Goal: Task Accomplishment & Management: Use online tool/utility

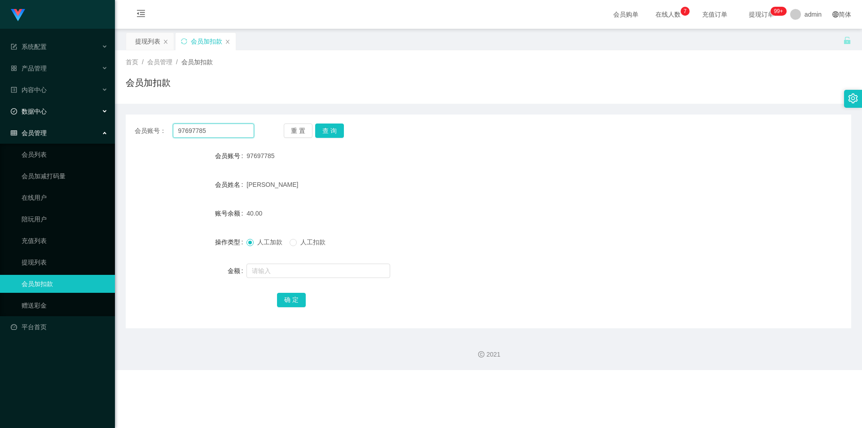
drag, startPoint x: 0, startPoint y: 118, endPoint x: 10, endPoint y: 112, distance: 11.9
click at [0, 113] on section "系统配置 产品管理 内容中心 数据中心 会员管理 会员列表 会员加减打码量 在线用户 陪玩用户 充值列表 提现列表 会员加扣款 赠送彩金 平台首页 保存配置 …" at bounding box center [431, 185] width 862 height 370
click at [331, 134] on button "查 询" at bounding box center [329, 131] width 29 height 14
click at [269, 270] on input "text" at bounding box center [319, 271] width 144 height 14
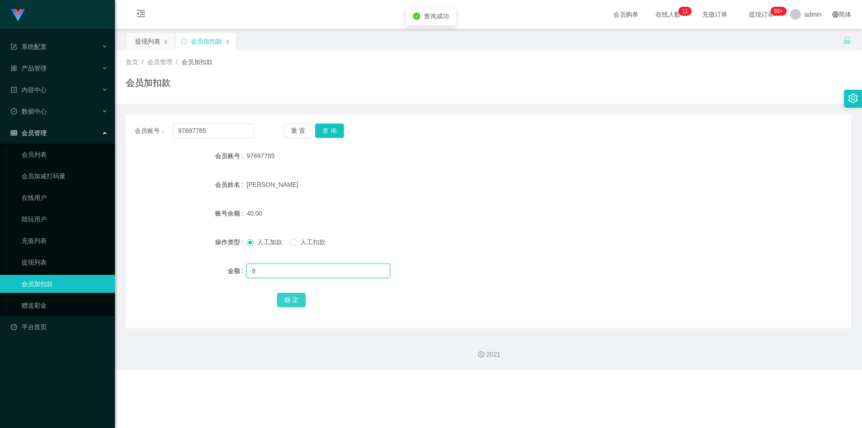
type input "8"
click at [289, 296] on button "确 定" at bounding box center [291, 300] width 29 height 14
drag, startPoint x: 503, startPoint y: 271, endPoint x: 728, endPoint y: 146, distance: 257.4
click at [508, 270] on div at bounding box center [459, 271] width 424 height 18
click at [730, 144] on div "会员账号： 97697785 重 置 查 询 会员账号 97697785 会员姓名 Jacelyn ong 账号余额 48.00 操作类型 人工加款 人工扣款…" at bounding box center [489, 222] width 726 height 214
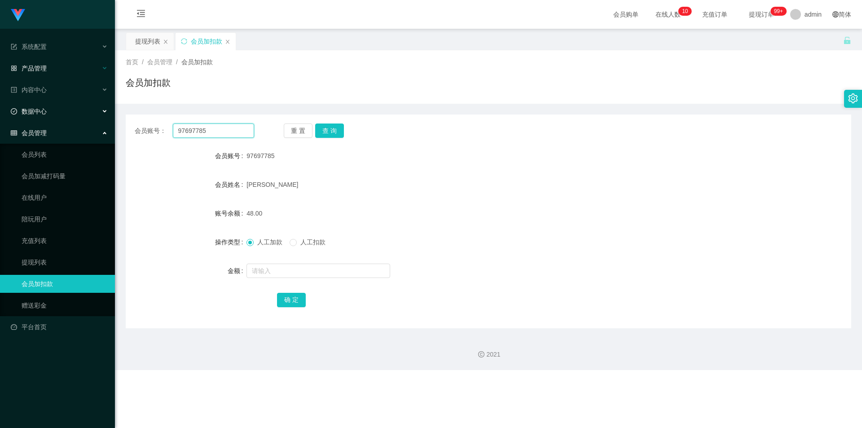
drag, startPoint x: 99, startPoint y: 116, endPoint x: 0, endPoint y: 69, distance: 109.5
click at [0, 69] on section "系统配置 产品管理 内容中心 数据中心 会员管理 会员列表 会员加减打码量 在线用户 陪玩用户 充值列表 提现列表 会员加扣款 赠送彩金 平台首页 保存配置 …" at bounding box center [431, 185] width 862 height 370
click at [328, 129] on button "查 询" at bounding box center [329, 131] width 29 height 14
click at [269, 270] on input "text" at bounding box center [319, 271] width 144 height 14
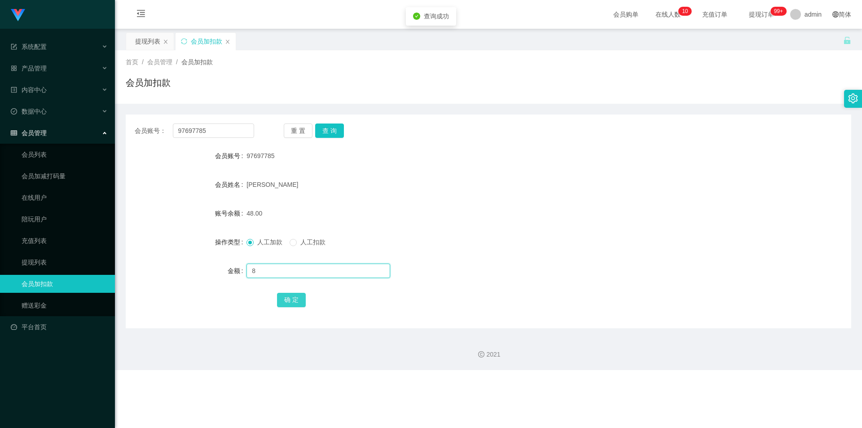
type input "8"
click at [283, 305] on button "确 定" at bounding box center [291, 300] width 29 height 14
click at [572, 235] on div "人工加款 人工扣款" at bounding box center [459, 242] width 424 height 18
click at [695, 132] on div "会员账号： 97697785 重 置 查 询" at bounding box center [489, 131] width 726 height 14
click at [322, 130] on button "查 询" at bounding box center [329, 131] width 29 height 14
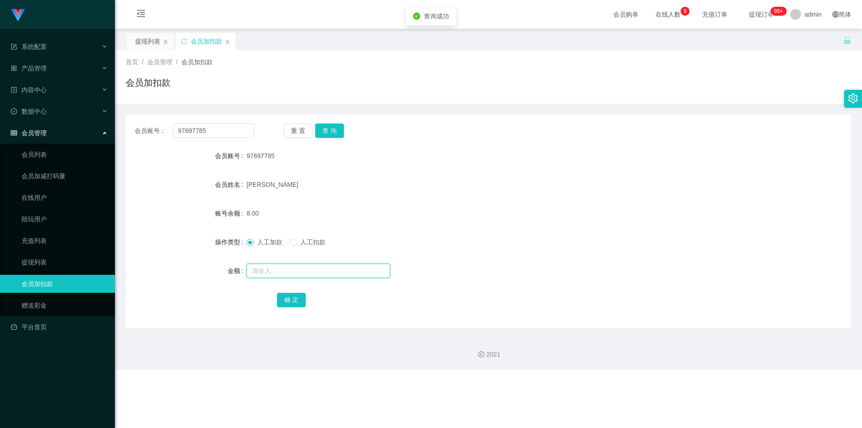
click at [280, 270] on input "text" at bounding box center [319, 271] width 144 height 14
type input "8"
click at [285, 300] on button "确 定" at bounding box center [291, 300] width 29 height 14
click at [558, 227] on form "会员账号 97697785 会员姓名 Jacelyn ong 账号余额 8.00 操作类型 人工加款 人工扣款 金额 确 定" at bounding box center [489, 228] width 726 height 162
click at [689, 129] on div "会员账号： 97697785 重 置 查 询" at bounding box center [489, 131] width 726 height 14
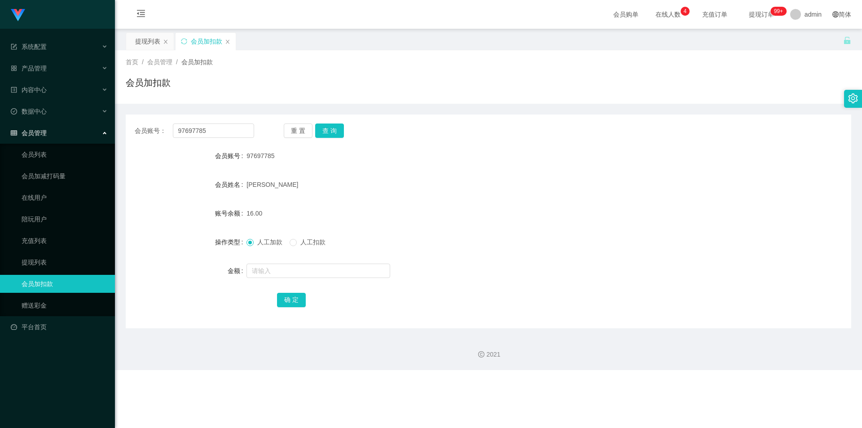
click at [316, 61] on div "首页 / 会员管理 / 会员加扣款 /" at bounding box center [489, 61] width 726 height 9
click at [56, 158] on link "会员列表" at bounding box center [65, 155] width 86 height 18
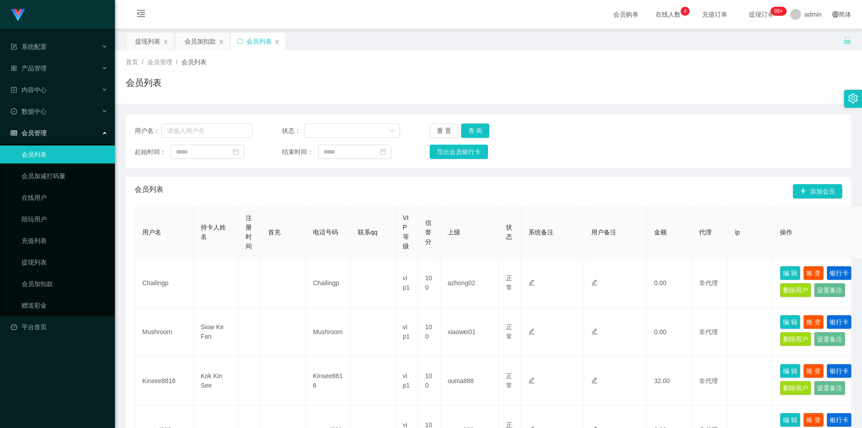
click at [512, 71] on div "首页 / 会员管理 / 会员列表 / 会员列表" at bounding box center [489, 76] width 726 height 39
click at [194, 46] on div "会员加扣款" at bounding box center [200, 41] width 31 height 17
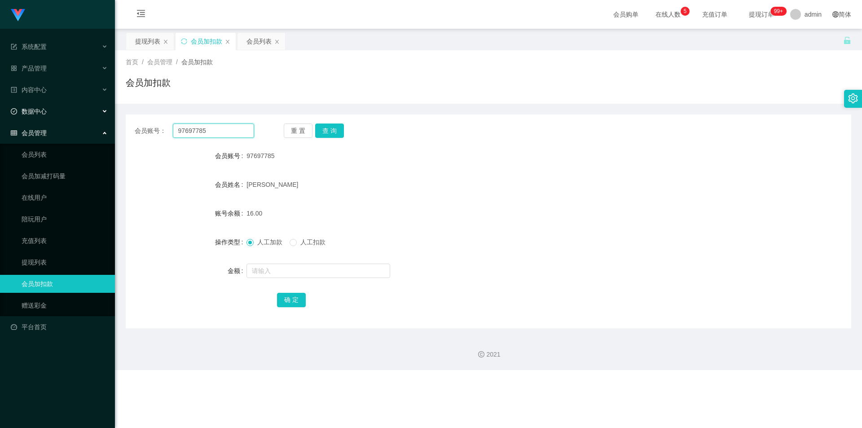
drag, startPoint x: 174, startPoint y: 131, endPoint x: 0, endPoint y: 118, distance: 174.3
click at [0, 118] on section "系统配置 产品管理 内容中心 数据中心 会员管理 会员列表 会员加减打码量 在线用户 陪玩用户 充值列表 提现列表 会员加扣款 赠送彩金 平台首页 保存配置 …" at bounding box center [431, 185] width 862 height 370
click at [323, 132] on button "查 询" at bounding box center [329, 131] width 29 height 14
click at [272, 271] on input "text" at bounding box center [319, 271] width 144 height 14
type input "8"
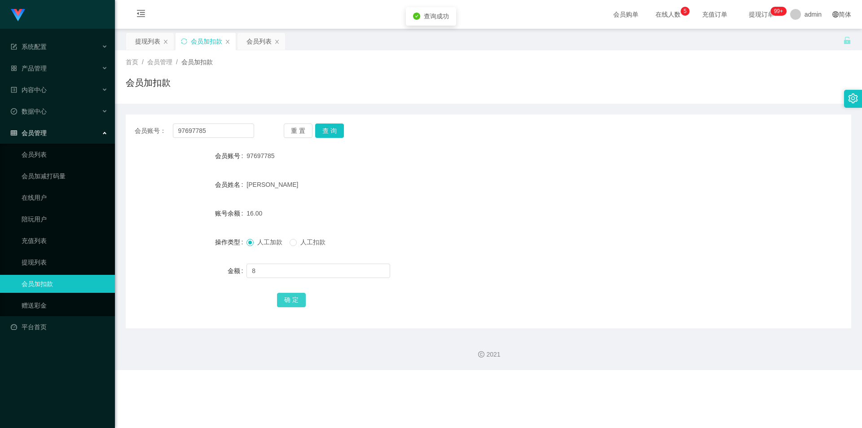
click at [277, 299] on button "确 定" at bounding box center [291, 300] width 29 height 14
click at [441, 232] on form "会员账号 97697785 会员姓名 Jacelyn ong 账号余额 16.00 操作类型 人工加款 人工扣款 金额 确 定" at bounding box center [489, 228] width 726 height 162
click at [547, 177] on div "[PERSON_NAME]" at bounding box center [459, 185] width 424 height 18
click at [675, 108] on div "会员账号： 97697785 重 置 查 询 会员账号 97697785 会员姓名 Jacelyn ong 账号余额 24.00 操作类型 人工加款 人工扣款…" at bounding box center [489, 216] width 726 height 225
click at [344, 131] on div "重 置 查 询" at bounding box center [343, 131] width 119 height 14
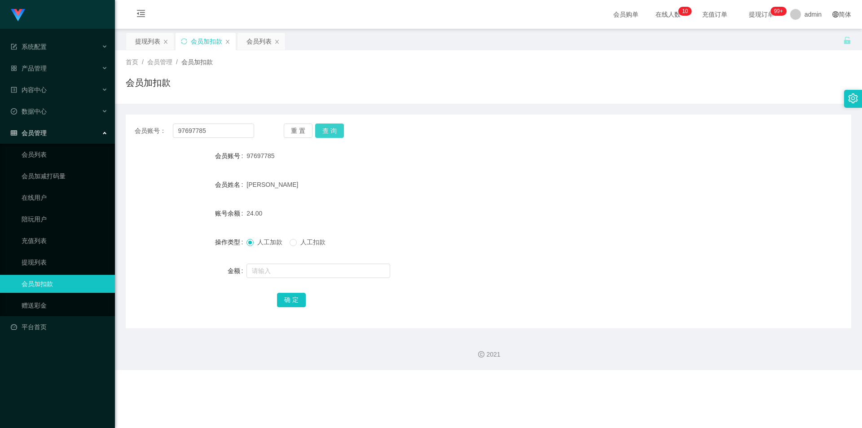
click at [335, 130] on button "查 询" at bounding box center [329, 131] width 29 height 14
click at [267, 270] on input "text" at bounding box center [319, 271] width 144 height 14
type input "8"
click at [290, 298] on button "确 定" at bounding box center [291, 300] width 29 height 14
click at [594, 212] on div "24.00" at bounding box center [459, 213] width 424 height 18
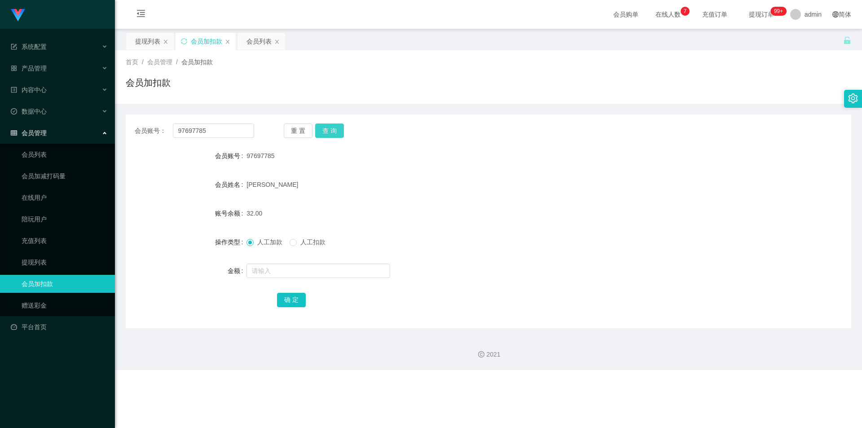
click at [315, 136] on button "查 询" at bounding box center [329, 131] width 29 height 14
click at [316, 134] on button "查 询" at bounding box center [329, 131] width 29 height 14
click at [277, 273] on input "text" at bounding box center [319, 271] width 144 height 14
type input "8"
click at [289, 303] on button "确 定" at bounding box center [291, 300] width 29 height 14
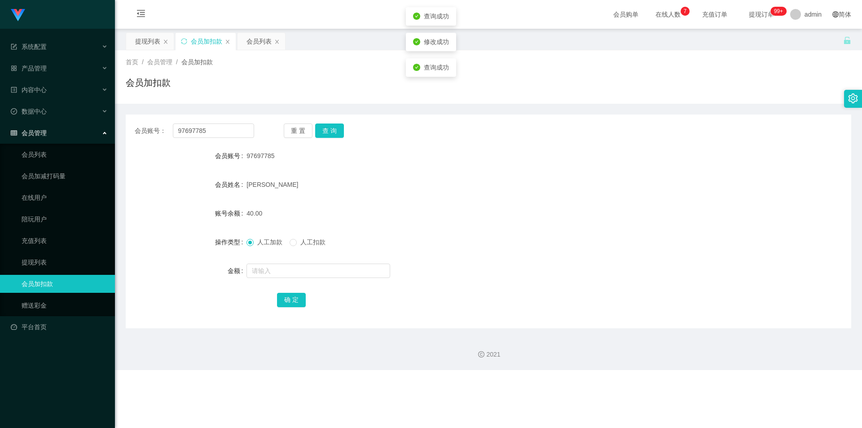
drag, startPoint x: 655, startPoint y: 221, endPoint x: 821, endPoint y: 127, distance: 190.9
click at [671, 217] on div "账号余额 40.00" at bounding box center [489, 213] width 726 height 18
click at [821, 127] on div "会员账号： 97697785 重 置 查 询" at bounding box center [489, 131] width 726 height 14
click at [141, 45] on div "提现列表" at bounding box center [147, 41] width 25 height 17
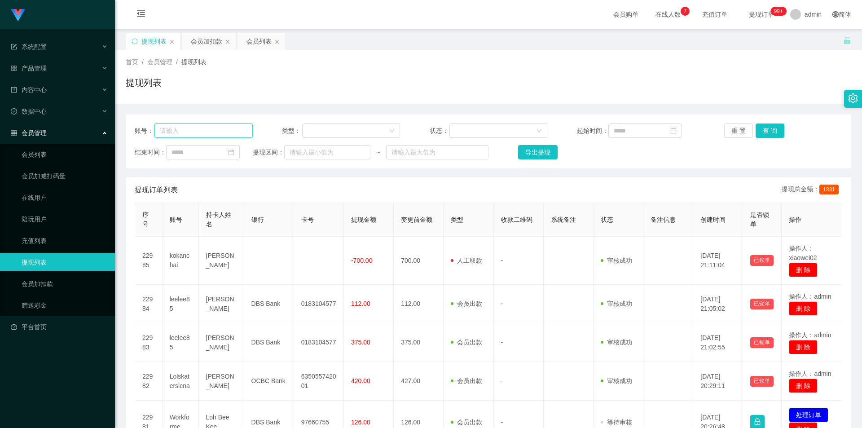
click at [226, 129] on input "text" at bounding box center [204, 131] width 98 height 14
paste input "97697785"
type input "97697785"
click at [764, 130] on button "查 询" at bounding box center [770, 131] width 29 height 14
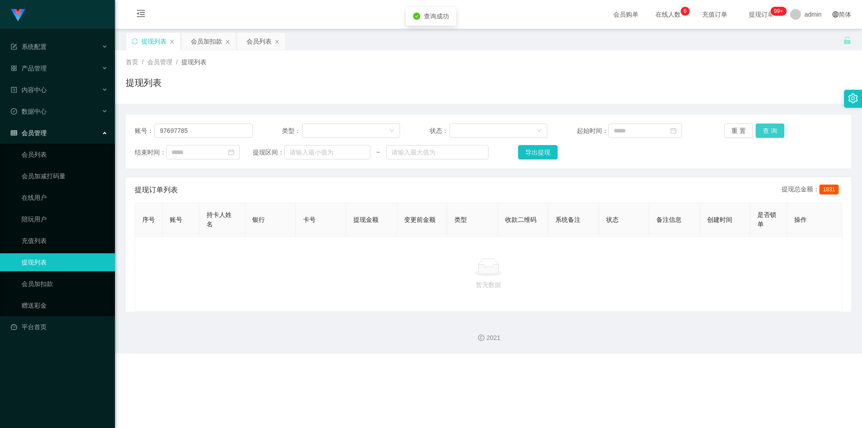
click at [771, 132] on button "查 询" at bounding box center [770, 131] width 29 height 14
click at [771, 132] on div "重 置 查 询" at bounding box center [783, 131] width 118 height 14
click at [771, 132] on button "查 询" at bounding box center [770, 131] width 29 height 14
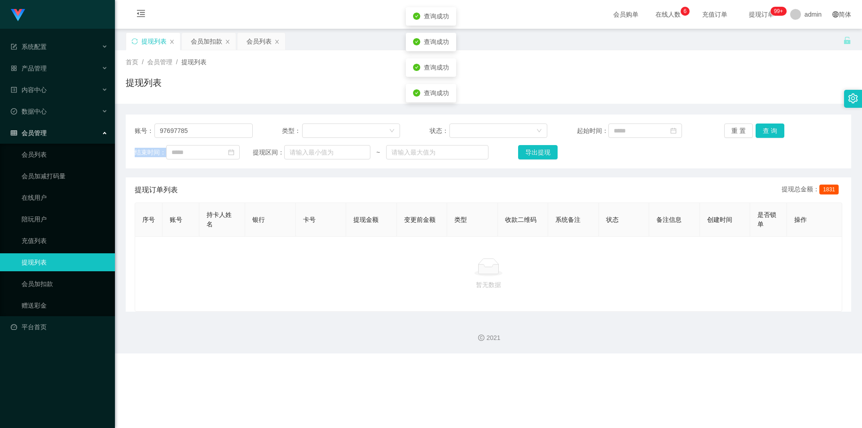
click at [771, 132] on div "重 置 查 询" at bounding box center [783, 131] width 118 height 14
click at [771, 132] on button "查 询" at bounding box center [770, 131] width 29 height 14
click at [771, 132] on div "重 置 查 询" at bounding box center [783, 131] width 118 height 14
click at [771, 132] on button "查 询" at bounding box center [770, 131] width 29 height 14
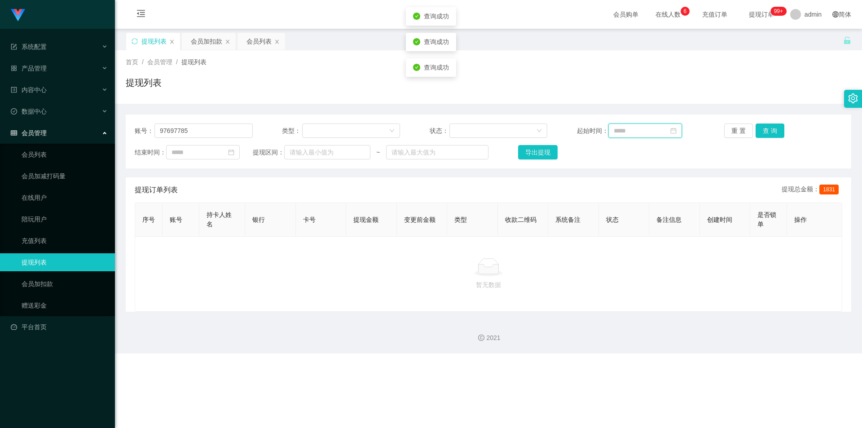
click at [648, 135] on input at bounding box center [646, 131] width 74 height 14
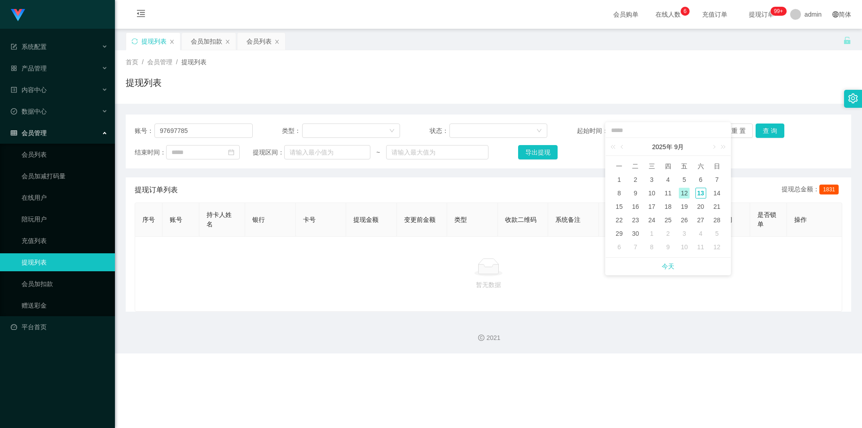
click at [680, 194] on div "12" at bounding box center [684, 193] width 11 height 11
type input "**********"
click at [762, 127] on button "查 询" at bounding box center [770, 131] width 29 height 14
click at [223, 152] on input at bounding box center [203, 152] width 74 height 14
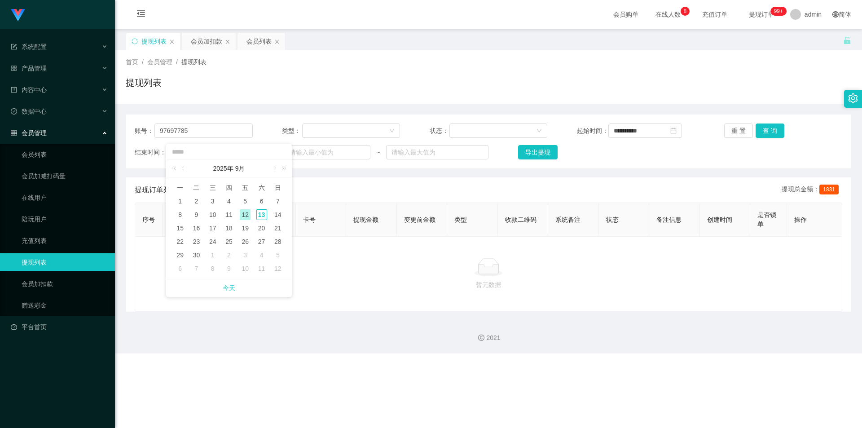
click at [244, 213] on div "12" at bounding box center [245, 214] width 11 height 11
click at [234, 157] on input "**********" at bounding box center [203, 152] width 74 height 14
click at [259, 213] on div "13" at bounding box center [261, 214] width 11 height 11
type input "**********"
click at [769, 133] on button "查 询" at bounding box center [770, 131] width 29 height 14
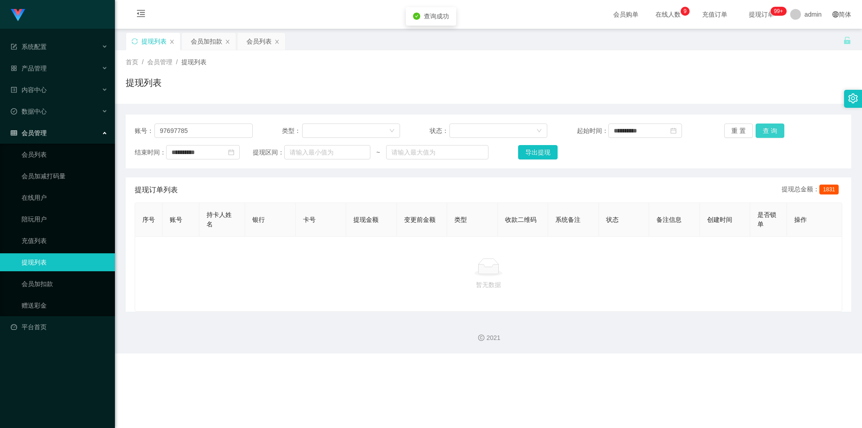
click at [769, 133] on button "查 询" at bounding box center [770, 131] width 29 height 14
click at [769, 133] on div "重 置 查 询" at bounding box center [783, 131] width 118 height 14
click at [769, 133] on button "查 询" at bounding box center [770, 131] width 29 height 14
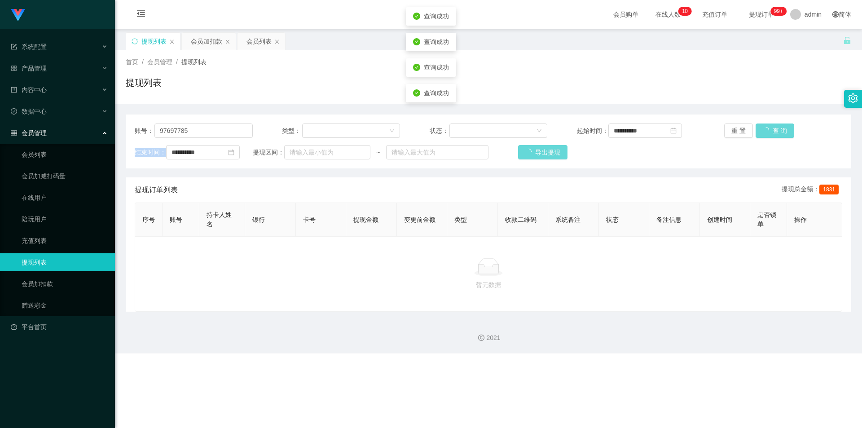
click at [769, 133] on div "重 置 查 询" at bounding box center [783, 131] width 118 height 14
click at [383, 322] on div "2021" at bounding box center [488, 333] width 747 height 42
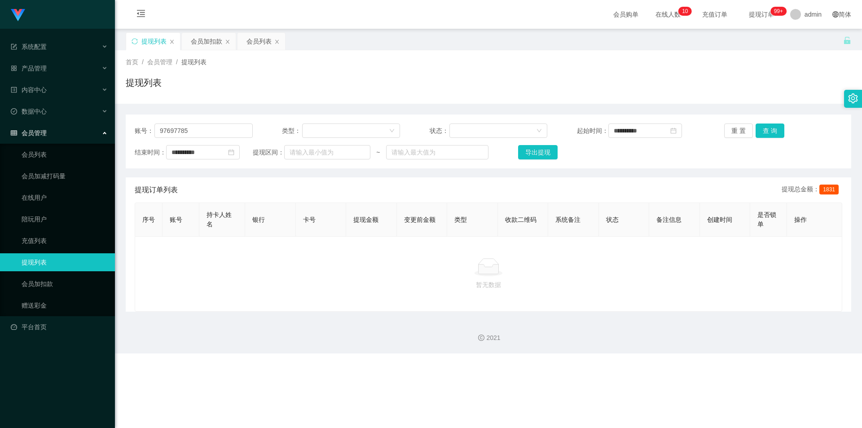
click at [374, 322] on div "2021" at bounding box center [488, 333] width 747 height 42
click at [432, 93] on div "提现列表" at bounding box center [489, 86] width 726 height 21
click at [539, 83] on div "提现列表" at bounding box center [489, 86] width 726 height 21
click at [548, 80] on div "提现列表" at bounding box center [489, 86] width 726 height 21
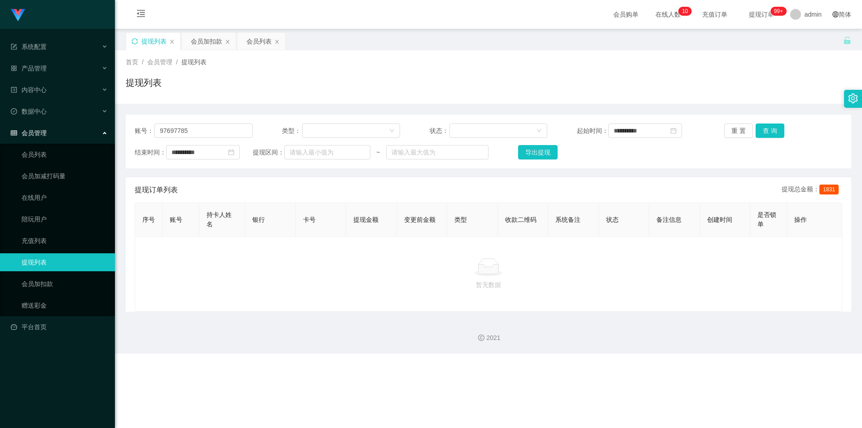
click at [135, 40] on icon "图标: sync" at bounding box center [135, 41] width 6 height 6
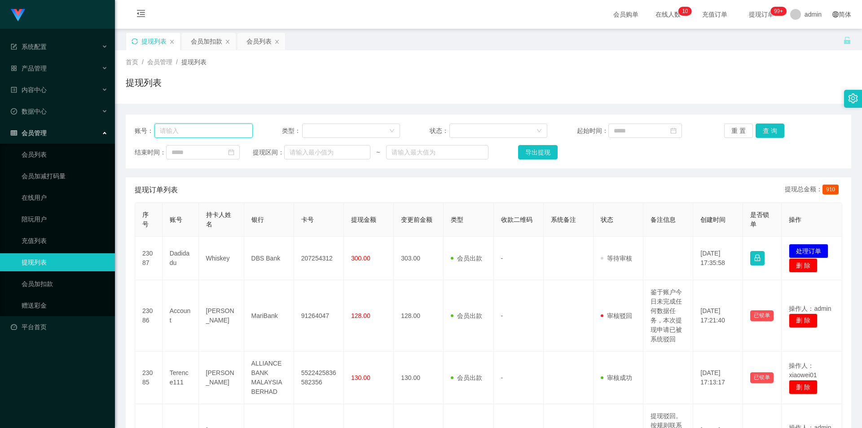
click at [227, 129] on input "text" at bounding box center [204, 131] width 98 height 14
paste input "97697785"
click at [756, 130] on button "查 询" at bounding box center [770, 131] width 29 height 14
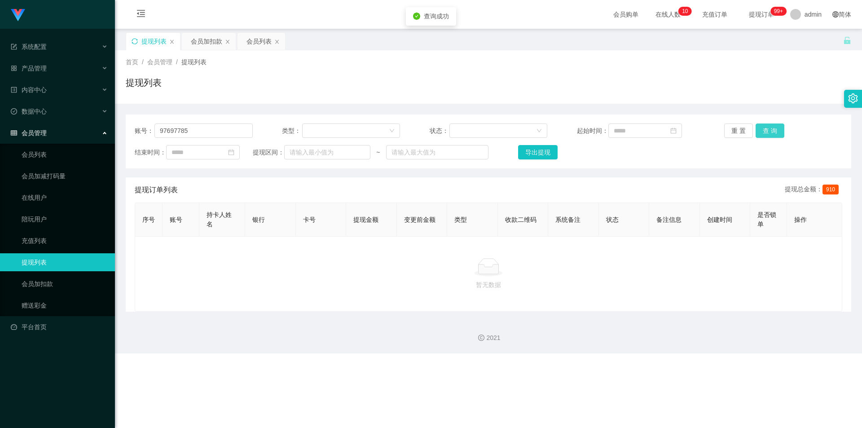
click at [756, 130] on button "查 询" at bounding box center [770, 131] width 29 height 14
drag, startPoint x: 765, startPoint y: 92, endPoint x: 793, endPoint y: 12, distance: 85.1
click at [767, 89] on div "提现列表" at bounding box center [489, 86] width 726 height 21
drag, startPoint x: 202, startPoint y: 132, endPoint x: 0, endPoint y: 86, distance: 206.7
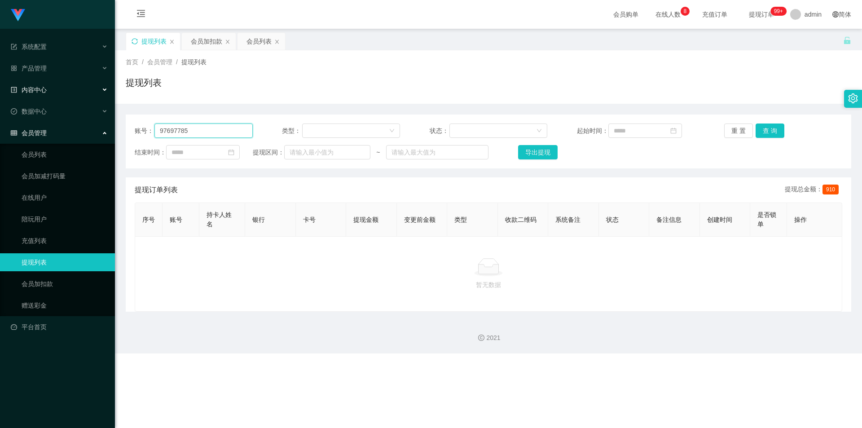
click at [0, 86] on section "系统配置 产品管理 内容中心 数据中心 会员管理 会员列表 会员加减打码量 在线用户 陪玩用户 充值列表 提现列表 会员加扣款 赠送彩金 平台首页 保存配置 …" at bounding box center [431, 176] width 862 height 353
paste input "text"
type input "97697785"
click at [764, 129] on button "查 询" at bounding box center [770, 131] width 29 height 14
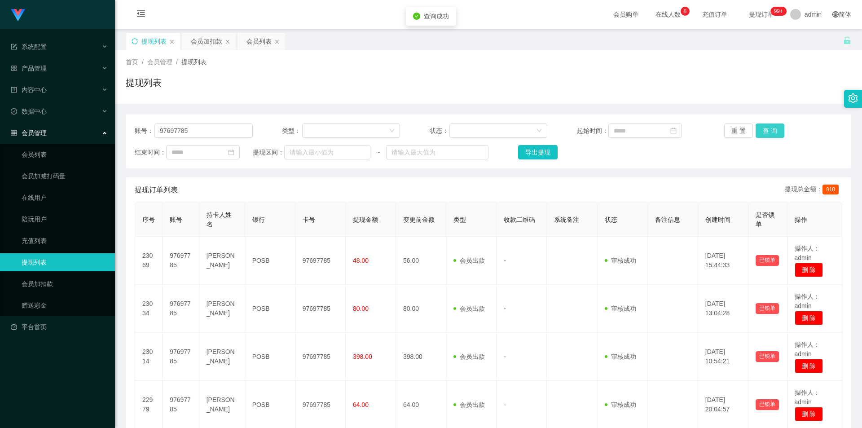
click at [764, 129] on button "查 询" at bounding box center [770, 131] width 29 height 14
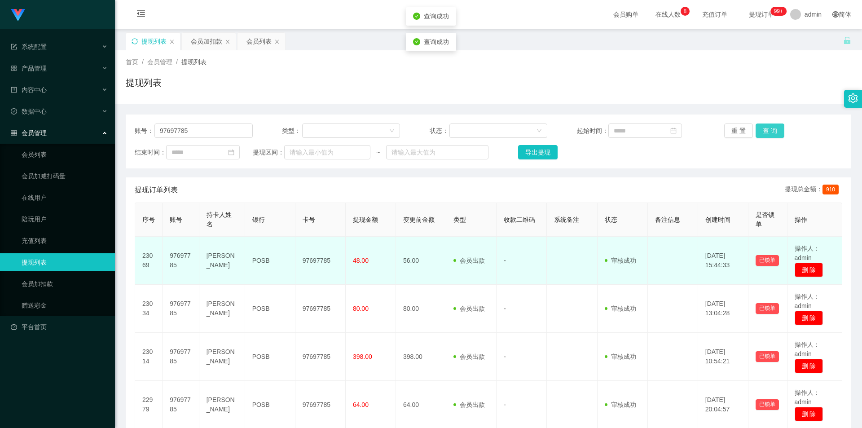
scroll to position [119, 0]
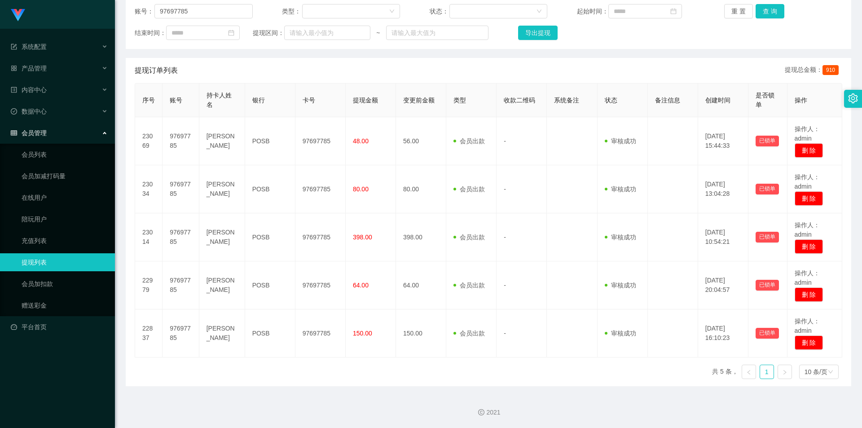
click at [362, 397] on div "2021" at bounding box center [488, 407] width 747 height 42
click at [459, 399] on div "2021" at bounding box center [488, 407] width 747 height 42
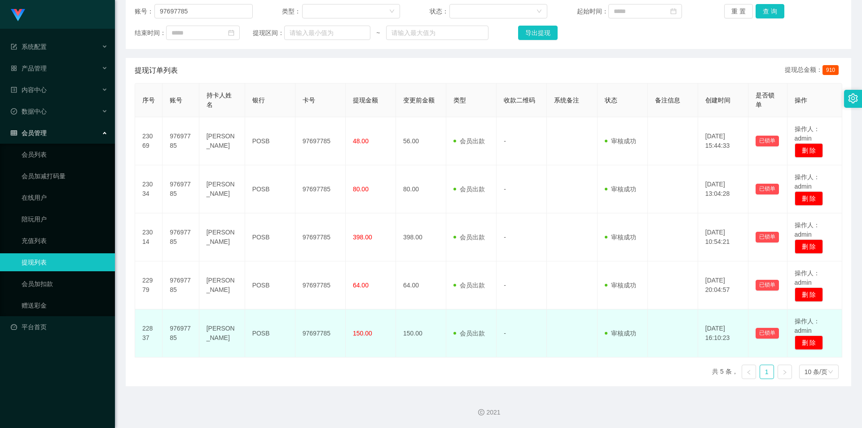
click at [523, 328] on td "-" at bounding box center [522, 333] width 50 height 48
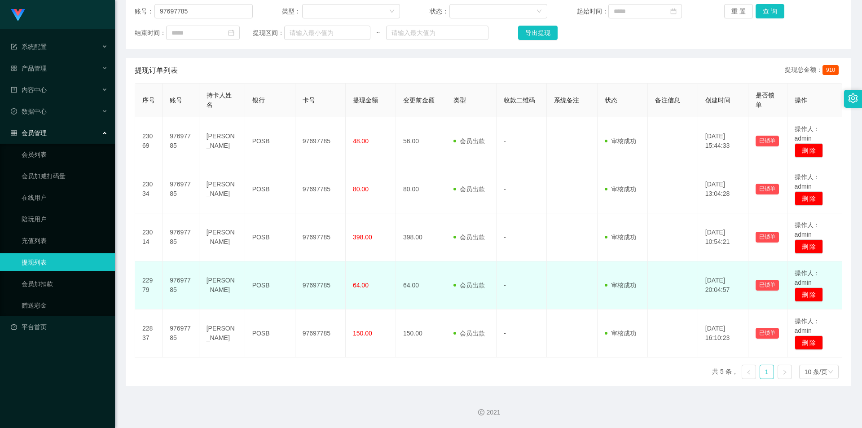
click at [533, 263] on td "-" at bounding box center [522, 285] width 50 height 48
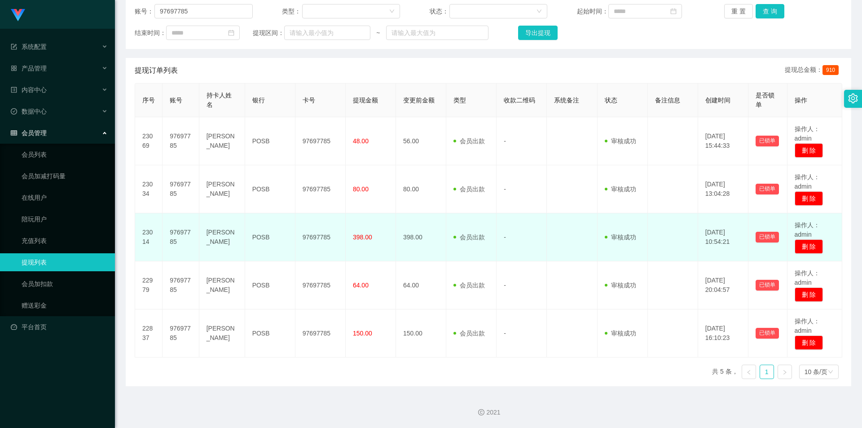
click at [533, 247] on td "-" at bounding box center [522, 237] width 50 height 48
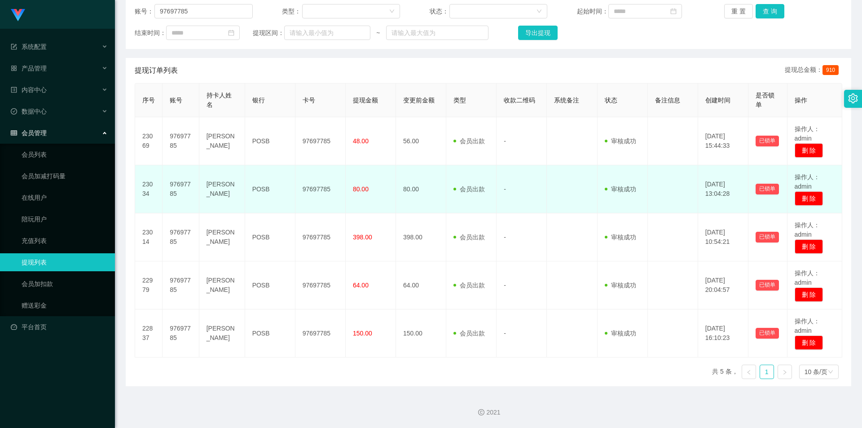
click at [570, 188] on td at bounding box center [572, 189] width 50 height 48
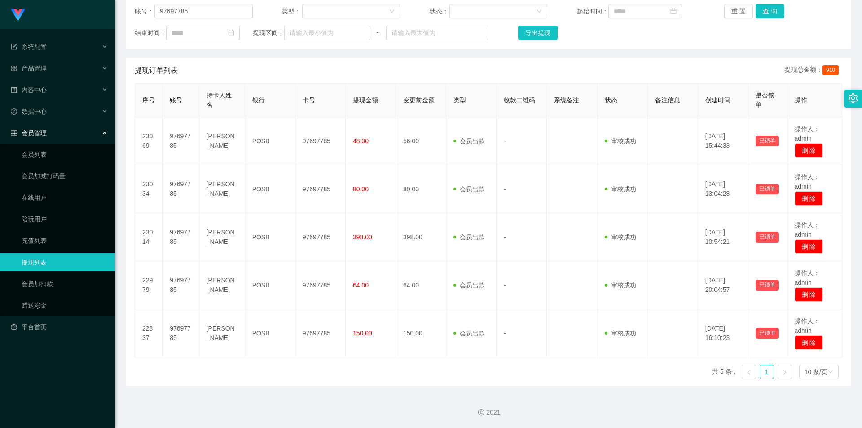
click at [652, 73] on div "提现订单列表 提现总金额： 910" at bounding box center [489, 70] width 708 height 25
click at [718, 22] on div "账号： 97697785 类型： 状态： 起始时间： 重 置 查 询 结束时间： 提现区间： ~ 导出提现" at bounding box center [489, 22] width 726 height 54
click at [843, 33] on div "账号： 97697785 类型： 状态： 起始时间： 重 置 查 询 结束时间： 提现区间： ~ 导出提现" at bounding box center [489, 22] width 726 height 54
click at [312, 30] on input "text" at bounding box center [327, 33] width 86 height 14
type input "v"
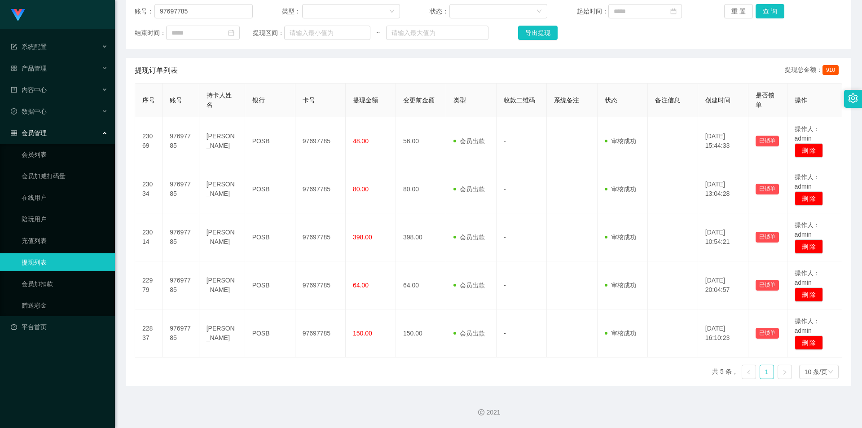
click at [664, 59] on div "提现订单列表 提现总金额： 910" at bounding box center [489, 70] width 708 height 25
click at [809, 11] on div "重 置 查 询" at bounding box center [783, 11] width 118 height 14
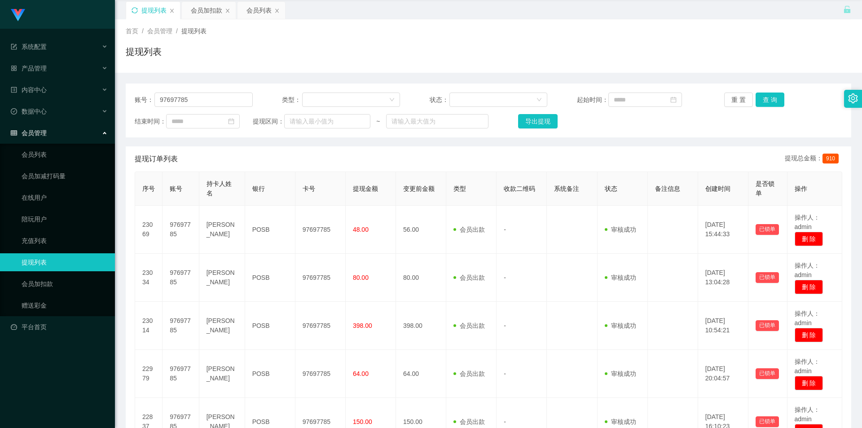
scroll to position [0, 0]
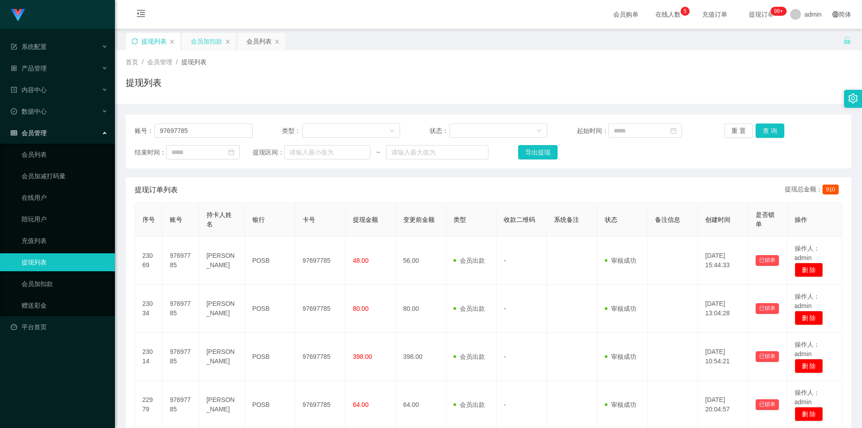
click at [207, 40] on div "会员加扣款" at bounding box center [206, 41] width 31 height 17
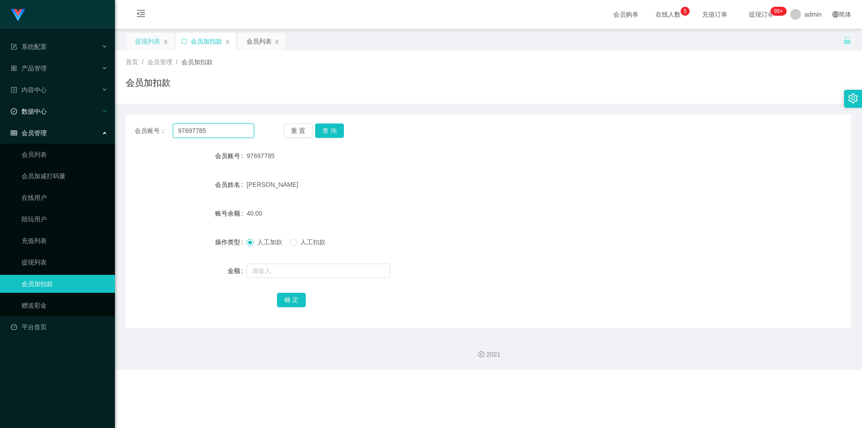
drag, startPoint x: 217, startPoint y: 133, endPoint x: 0, endPoint y: 108, distance: 218.4
click at [0, 108] on section "系统配置 产品管理 内容中心 数据中心 会员管理 会员列表 会员加减打码量 在线用户 陪玩用户 充值列表 提现列表 会员加扣款 赠送彩金 平台首页 保存配置 …" at bounding box center [431, 185] width 862 height 370
paste input "13:00为新人升级至学员任务 🎉 向商家账户预付S$100用于激活您的订阅任务账户 激活成功后你将收到S$150！💰📈即可晋升为学员可享受每单关注S$8， …"
click at [244, 132] on input "13:00为新人升级至学员任务 🎉 向商家账户预付S$100用于激活您的订阅任务账户 激活成功后你将收到S$150！💰📈即可晋升为学员可享受每单关注S$8， …" at bounding box center [213, 131] width 81 height 14
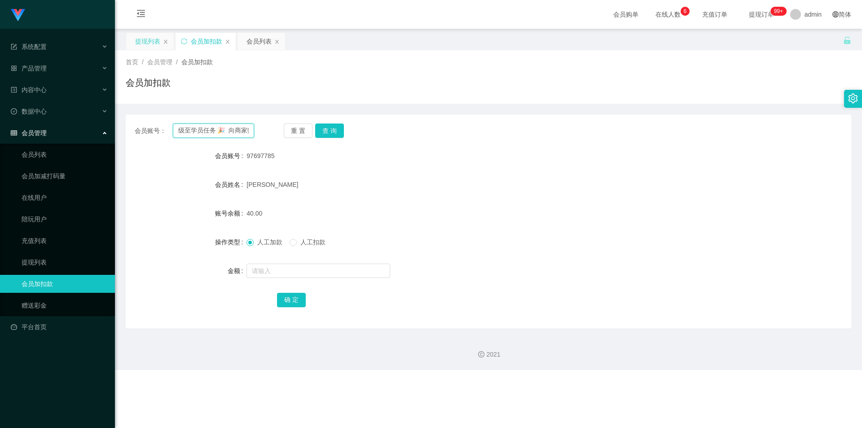
click at [244, 132] on input "13:00为新人升级至学员任务 🎉 向商家账户预付S$100用于激活您的订阅任务账户 激活成功后你将收到S$150！💰📈即可晋升为学员可享受每单关注S$8， …" at bounding box center [213, 131] width 81 height 14
drag, startPoint x: 247, startPoint y: 132, endPoint x: 0, endPoint y: 93, distance: 249.7
click at [0, 93] on section "系统配置 产品管理 内容中心 数据中心 会员管理 会员列表 会员加减打码量 在线用户 陪玩用户 充值列表 提现列表 会员加扣款 赠送彩金 平台首页 保存配置 …" at bounding box center [431, 185] width 862 height 370
drag, startPoint x: 244, startPoint y: 130, endPoint x: 0, endPoint y: 97, distance: 246.6
click at [0, 97] on section "系统配置 产品管理 内容中心 数据中心 会员管理 会员列表 会员加减打码量 在线用户 陪玩用户 充值列表 提现列表 会员加扣款 赠送彩金 平台首页 保存配置 …" at bounding box center [431, 185] width 862 height 370
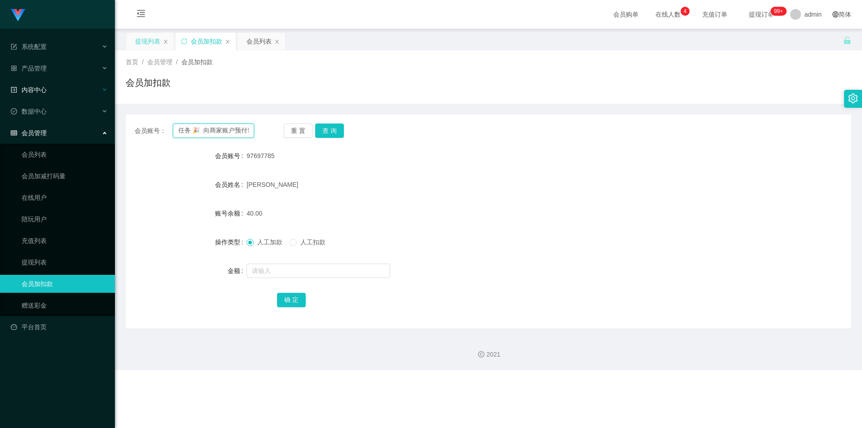
drag, startPoint x: 249, startPoint y: 130, endPoint x: 0, endPoint y: 88, distance: 252.8
click at [0, 88] on section "系统配置 产品管理 内容中心 数据中心 会员管理 会员列表 会员加减打码量 在线用户 陪玩用户 充值列表 提现列表 会员加扣款 赠送彩金 平台首页 保存配置 …" at bounding box center [431, 185] width 862 height 370
drag, startPoint x: 243, startPoint y: 130, endPoint x: 0, endPoint y: 115, distance: 243.5
click at [0, 115] on section "系统配置 产品管理 内容中心 数据中心 会员管理 会员列表 会员加减打码量 在线用户 陪玩用户 充值列表 提现列表 会员加扣款 赠送彩金 平台首页 保存配置 …" at bounding box center [431, 185] width 862 height 370
drag, startPoint x: 243, startPoint y: 131, endPoint x: 1, endPoint y: 100, distance: 243.6
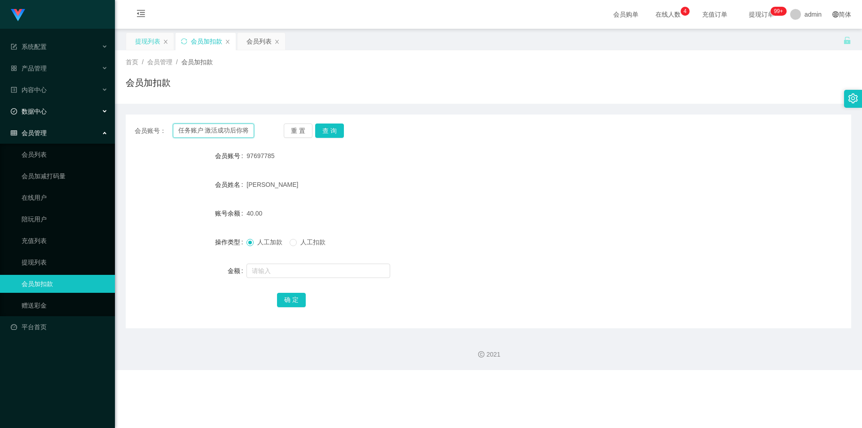
click at [0, 100] on section "系统配置 产品管理 内容中心 数据中心 会员管理 会员列表 会员加减打码量 在线用户 陪玩用户 充值列表 提现列表 会员加扣款 赠送彩金 平台首页 保存配置 …" at bounding box center [431, 185] width 862 height 370
drag, startPoint x: 248, startPoint y: 128, endPoint x: 0, endPoint y: 61, distance: 257.3
click at [0, 61] on section "系统配置 产品管理 内容中心 数据中心 会员管理 会员列表 会员加减打码量 在线用户 陪玩用户 充值列表 提现列表 会员加扣款 赠送彩金 平台首页 保存配置 …" at bounding box center [431, 185] width 862 height 370
drag, startPoint x: 0, startPoint y: 94, endPoint x: 0, endPoint y: 72, distance: 22.5
click at [0, 72] on section "系统配置 产品管理 内容中心 数据中心 会员管理 会员列表 会员加减打码量 在线用户 陪玩用户 充值列表 提现列表 会员加扣款 赠送彩金 平台首页 保存配置 …" at bounding box center [431, 185] width 862 height 370
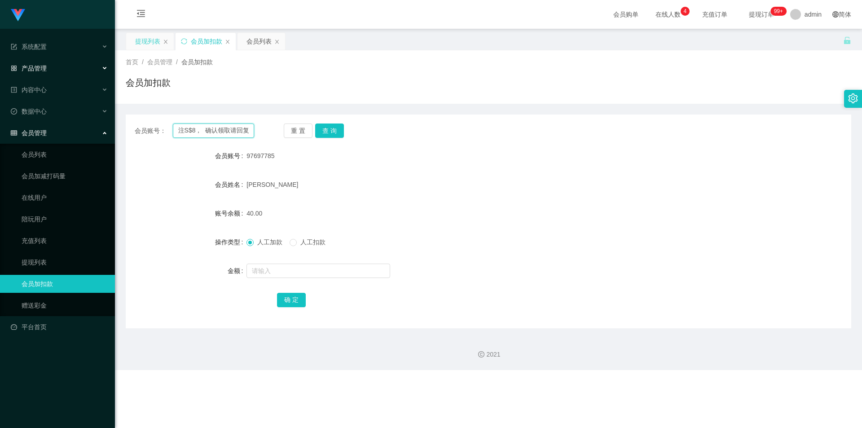
drag, startPoint x: 252, startPoint y: 130, endPoint x: 52, endPoint y: 77, distance: 207.3
click at [0, 74] on section "系统配置 产品管理 内容中心 数据中心 会员管理 会员列表 会员加减打码量 在线用户 陪玩用户 充值列表 提现列表 会员加扣款 赠送彩金 平台首页 保存配置 …" at bounding box center [431, 185] width 862 height 370
type input "1】"
drag, startPoint x: 213, startPoint y: 136, endPoint x: 0, endPoint y: 112, distance: 214.2
click at [0, 115] on section "系统配置 产品管理 内容中心 数据中心 会员管理 会员列表 会员加减打码量 在线用户 陪玩用户 充值列表 提现列表 会员加扣款 赠送彩金 平台首页 保存配置 …" at bounding box center [431, 185] width 862 height 370
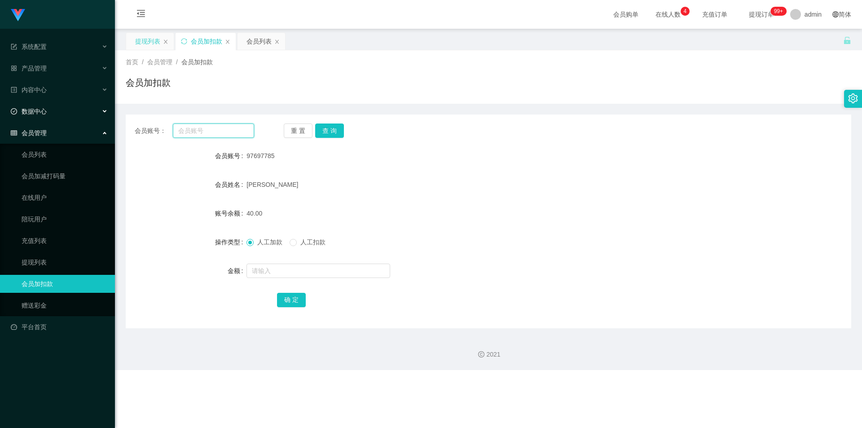
paste input "97697785"
type input "97697785"
click at [330, 130] on button "查 询" at bounding box center [329, 131] width 29 height 14
click at [259, 272] on input "text" at bounding box center [319, 271] width 144 height 14
type input "8"
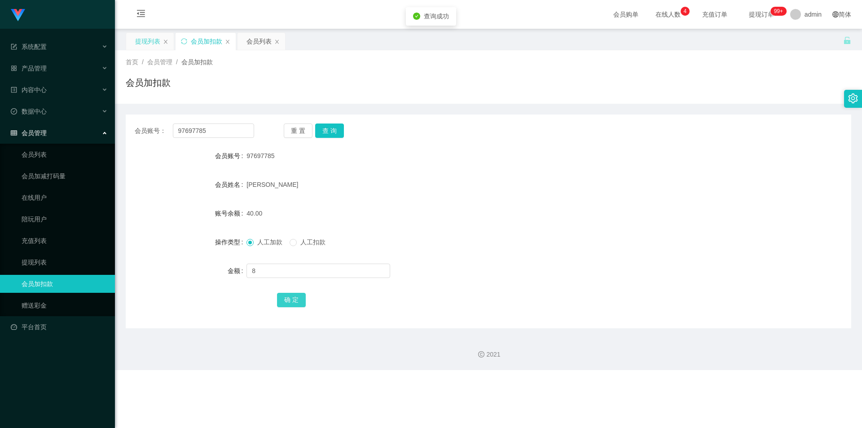
click at [300, 299] on button "确 定" at bounding box center [291, 300] width 29 height 14
click at [536, 221] on div "40.00" at bounding box center [459, 213] width 424 height 18
drag, startPoint x: 662, startPoint y: 139, endPoint x: 746, endPoint y: 19, distance: 145.9
click at [664, 137] on div "会员账号： 97697785 重 置 查 询 会员账号 97697785 会员姓名 Jacelyn ong 账号余额 48.00 操作类型 人工加款 人工扣款…" at bounding box center [489, 222] width 726 height 214
click at [595, 162] on div "97697785" at bounding box center [459, 156] width 424 height 18
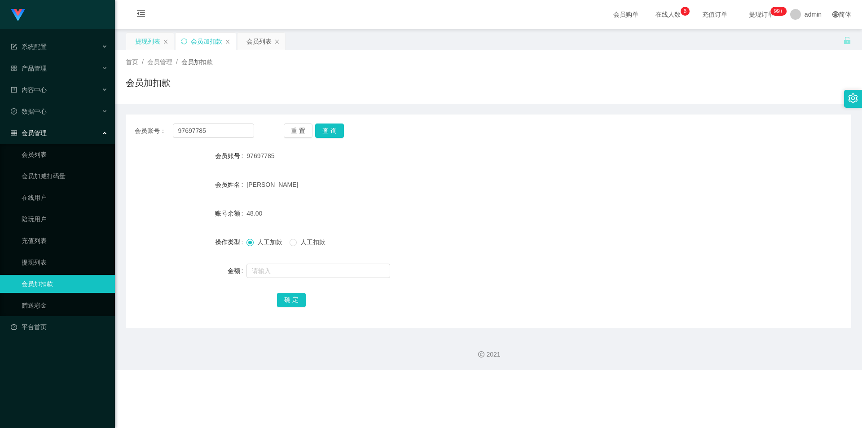
click at [452, 190] on div "[PERSON_NAME]" at bounding box center [459, 185] width 424 height 18
click at [407, 133] on div "会员账号： 97697785 重 置 查 询" at bounding box center [489, 131] width 726 height 14
drag, startPoint x: 574, startPoint y: 176, endPoint x: 760, endPoint y: 123, distance: 194.2
click at [578, 176] on div "[PERSON_NAME]" at bounding box center [459, 185] width 424 height 18
click at [771, 116] on div "会员账号： 97697785 重 置 查 询 会员账号 97697785 会员姓名 Jacelyn ong 账号余额 48.00 操作类型 人工加款 人工扣款…" at bounding box center [489, 222] width 726 height 214
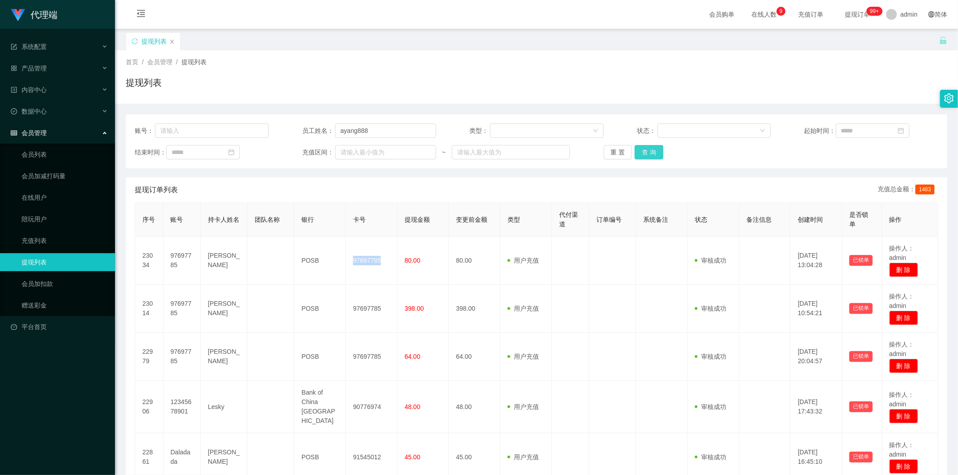
click at [646, 150] on button "查 询" at bounding box center [649, 152] width 29 height 14
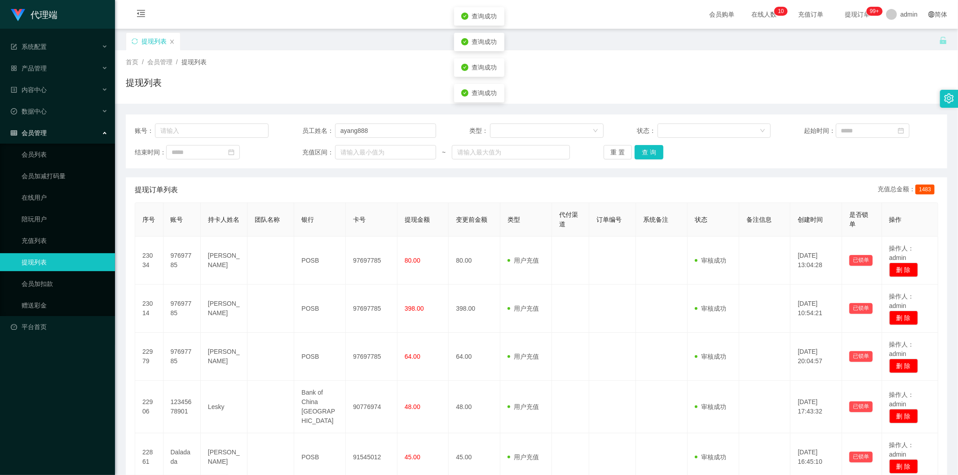
click at [647, 73] on div "首页 / 会员管理 / 提现列表 / 提现列表" at bounding box center [536, 76] width 821 height 39
click at [759, 62] on div "首页 / 会员管理 / 提现列表 /" at bounding box center [536, 61] width 821 height 9
click at [762, 61] on div "首页 / 会员管理 / 提现列表 /" at bounding box center [536, 61] width 821 height 9
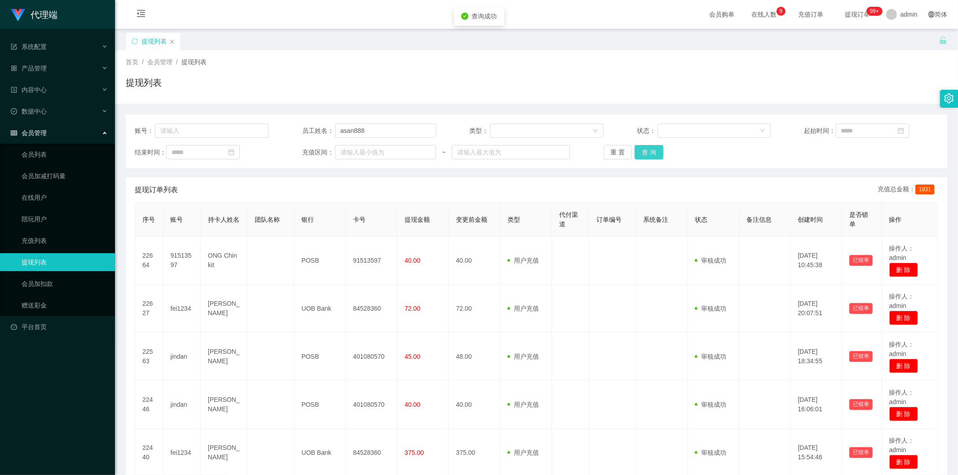
click at [640, 153] on button "查 询" at bounding box center [649, 152] width 29 height 14
click at [753, 99] on div "首页 / 会员管理 / 提现列表 / 提现列表" at bounding box center [536, 76] width 843 height 53
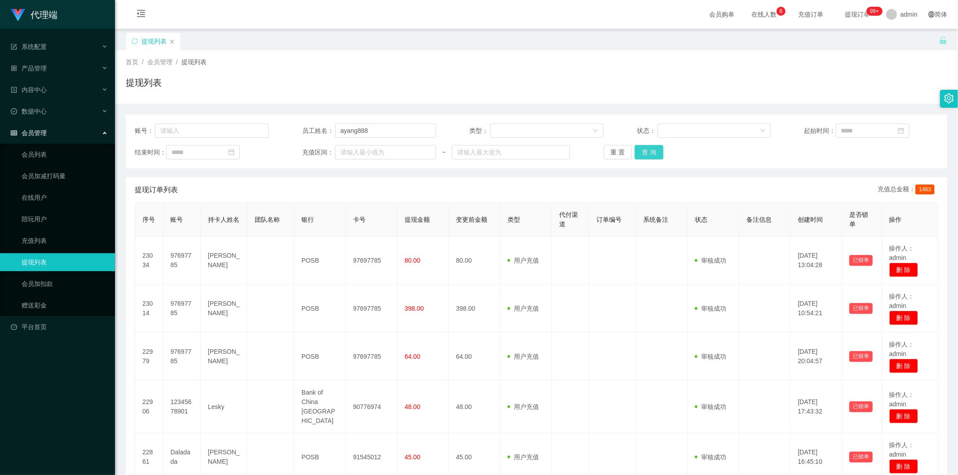
click at [652, 153] on button "查 询" at bounding box center [649, 152] width 29 height 14
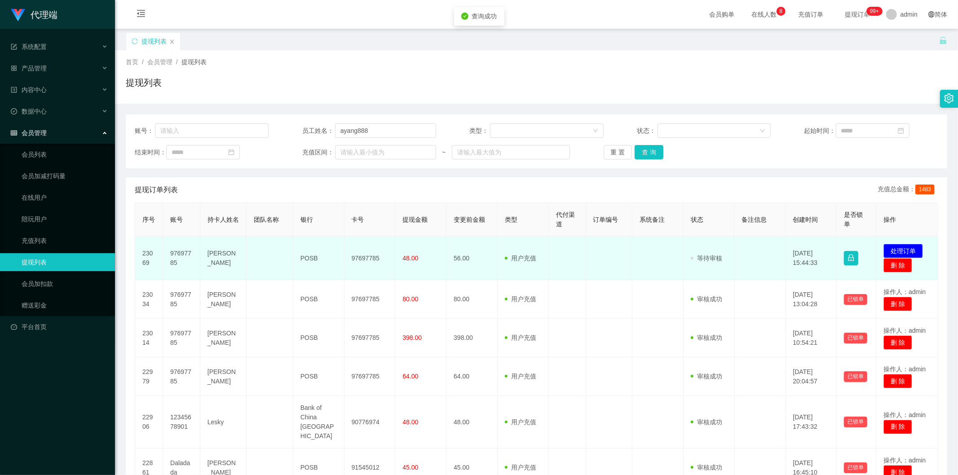
click at [361, 262] on td "97697785" at bounding box center [369, 259] width 51 height 44
click at [362, 257] on td "97697785" at bounding box center [369, 259] width 51 height 44
copy td "97697785"
click at [886, 246] on button "处理订单" at bounding box center [903, 251] width 40 height 14
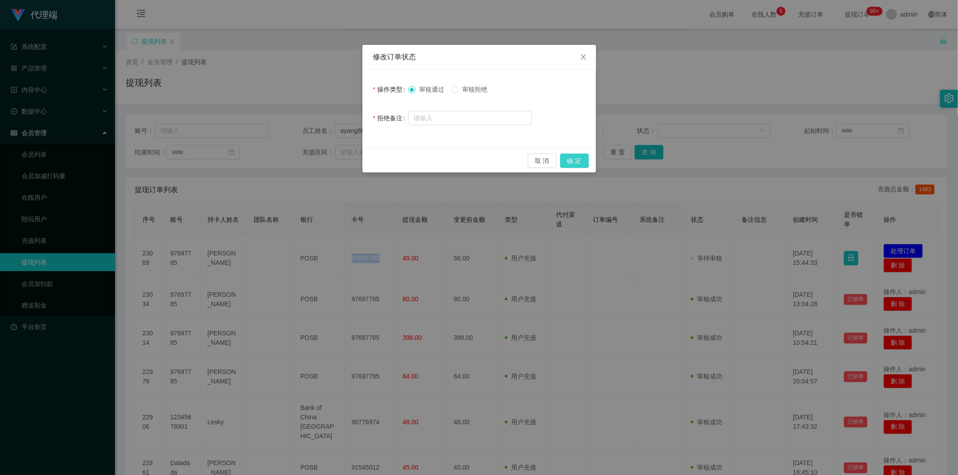
click at [581, 156] on button "确 定" at bounding box center [574, 161] width 29 height 14
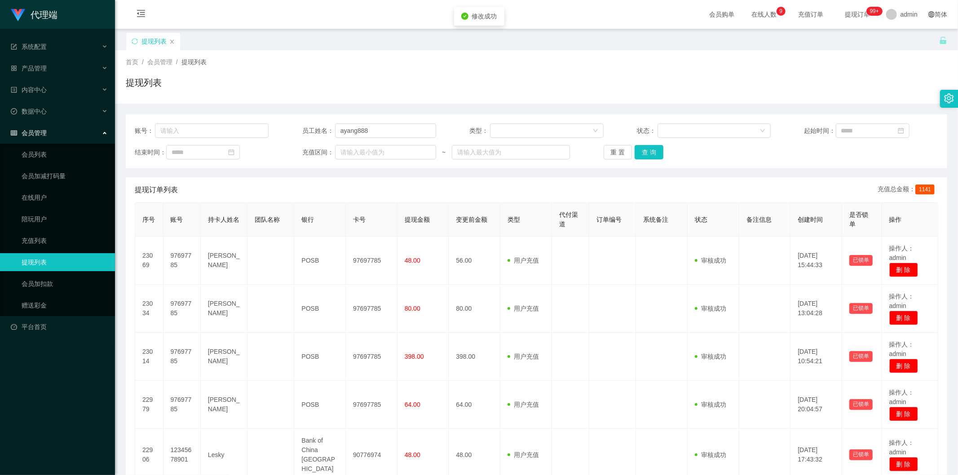
click at [845, 65] on div "首页 / 会员管理 / 提现列表 /" at bounding box center [536, 61] width 821 height 9
drag, startPoint x: 387, startPoint y: 132, endPoint x: 0, endPoint y: 102, distance: 388.3
click at [0, 102] on section "代理端 系统配置 产品管理 内容中心 数据中心 会员管理 会员列表 会员加减打码量 在线用户 陪玩用户 充值列表 提现列表 会员加扣款 赠送彩金 平台首页 保…" at bounding box center [479, 398] width 958 height 797
paste input "97697785"
type input "ayang888"
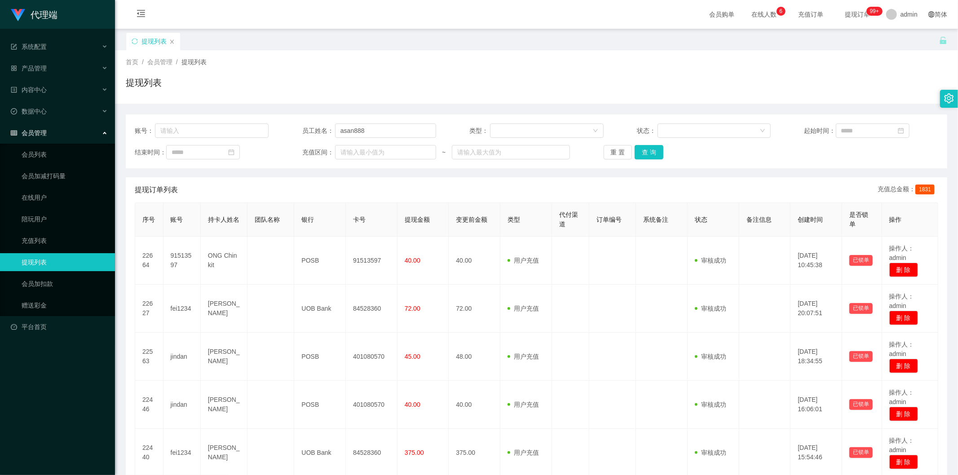
click at [327, 76] on div "提现列表" at bounding box center [536, 86] width 821 height 21
click at [690, 55] on div "首页 / 会员管理 / 提现列表 / 提现列表" at bounding box center [536, 76] width 843 height 53
click at [423, 84] on div "提现列表" at bounding box center [536, 86] width 821 height 21
drag, startPoint x: 791, startPoint y: 60, endPoint x: 795, endPoint y: 57, distance: 5.8
click at [792, 59] on div "首页 / 会员管理 / 提现列表 /" at bounding box center [536, 61] width 821 height 9
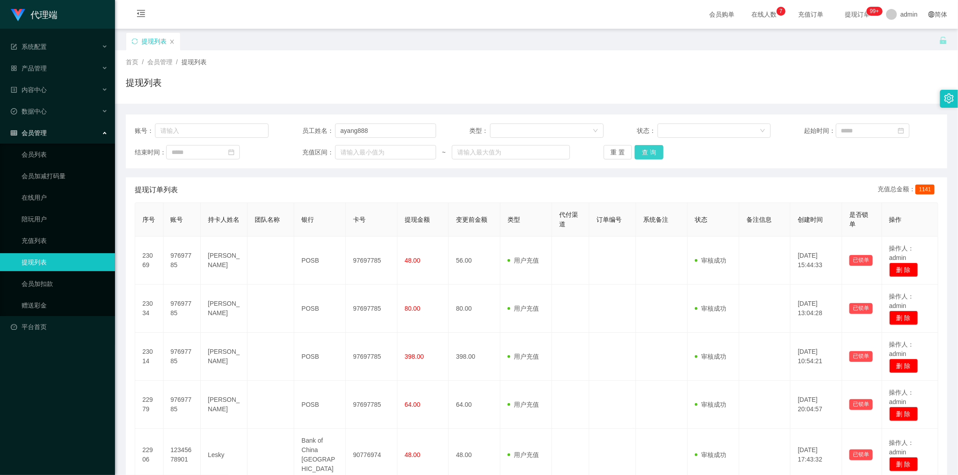
click at [647, 150] on button "查 询" at bounding box center [649, 152] width 29 height 14
click at [744, 95] on div "提现列表" at bounding box center [536, 86] width 821 height 21
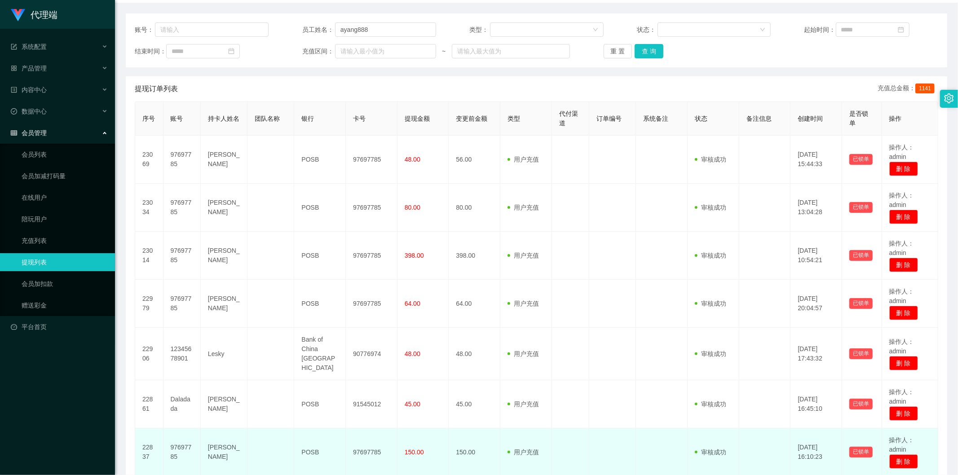
scroll to position [83, 0]
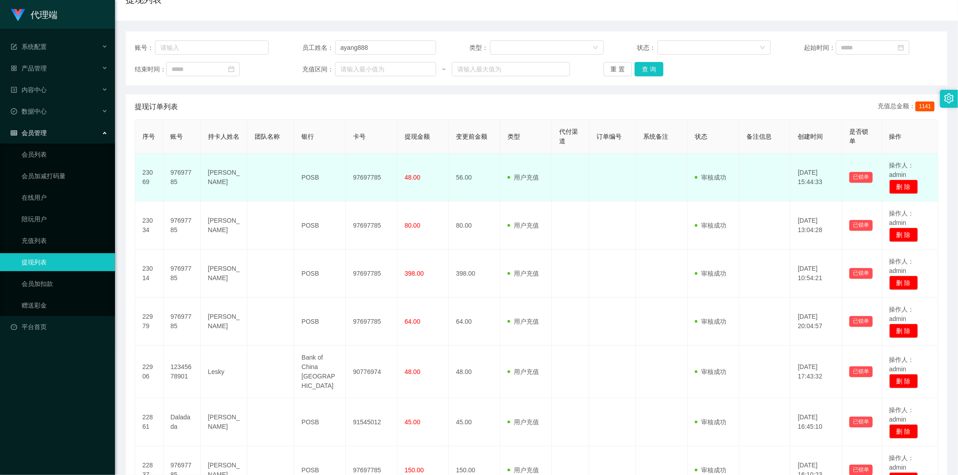
click at [187, 174] on td "97697785" at bounding box center [181, 178] width 37 height 48
copy td "97697785"
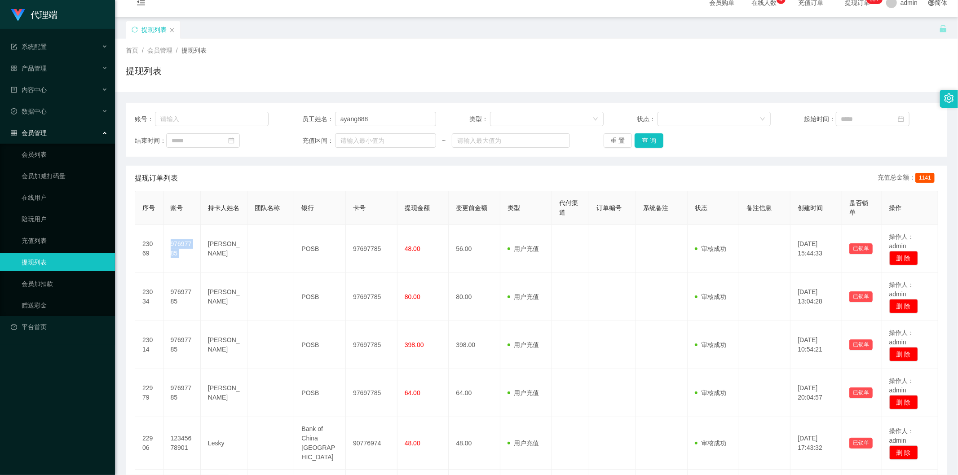
scroll to position [0, 0]
